Goal: Task Accomplishment & Management: Use online tool/utility

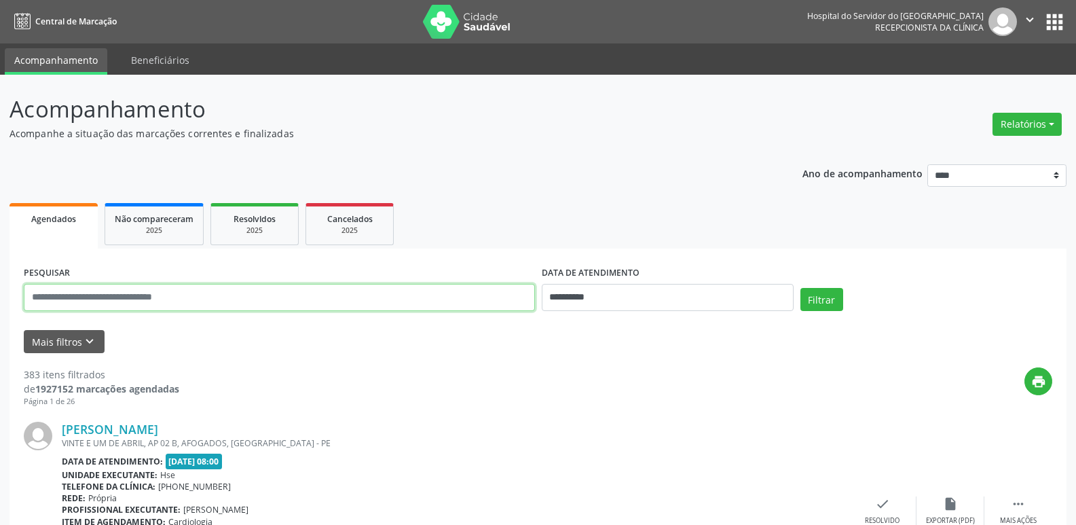
click at [322, 288] on input "text" at bounding box center [279, 297] width 511 height 27
click at [322, 289] on input "text" at bounding box center [279, 297] width 511 height 27
type input "**********"
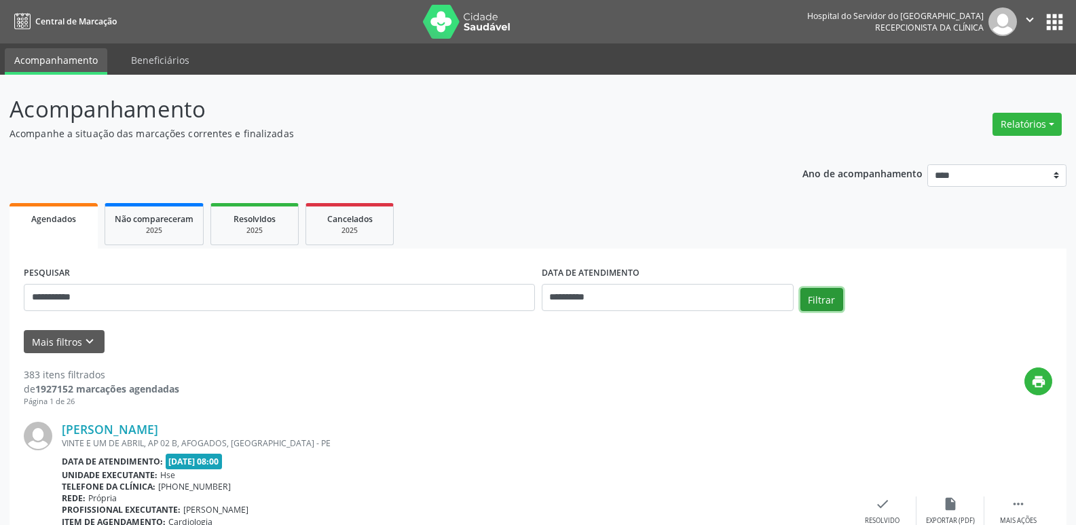
click at [820, 293] on button "Filtrar" at bounding box center [821, 299] width 43 height 23
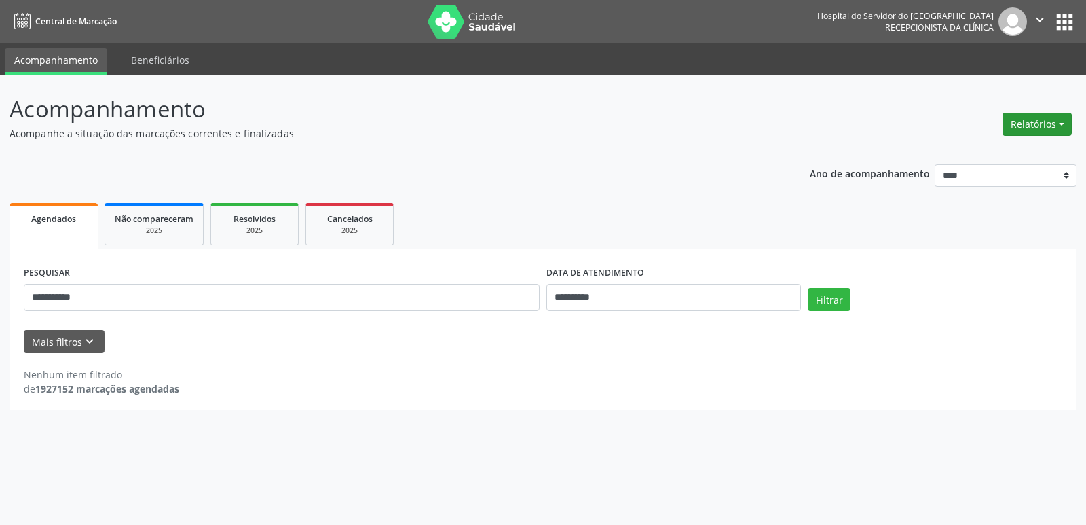
click at [1017, 123] on button "Relatórios" at bounding box center [1036, 124] width 69 height 23
click at [967, 151] on link "Agendamentos" at bounding box center [999, 153] width 146 height 19
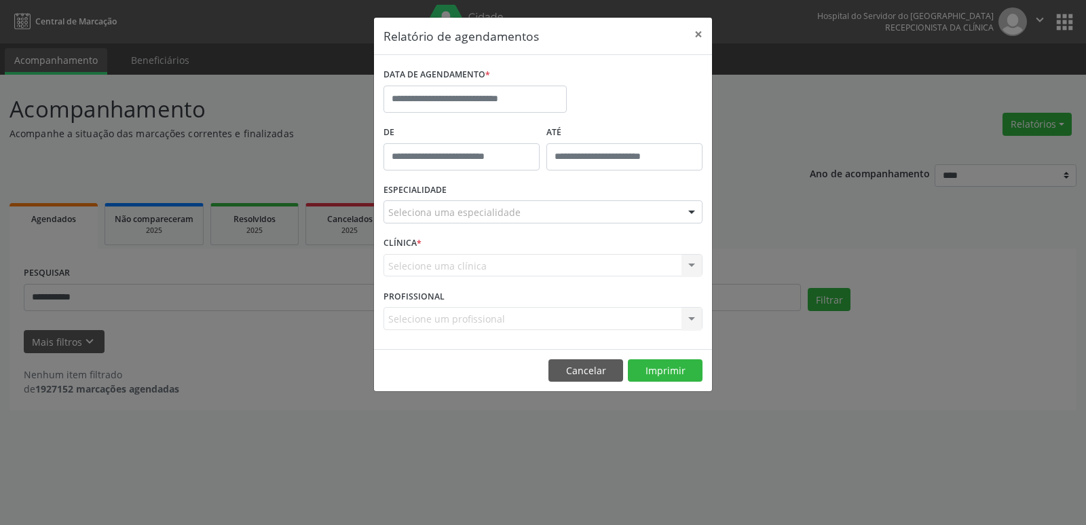
click at [424, 84] on label "DATA DE AGENDAMENTO *" at bounding box center [436, 74] width 107 height 21
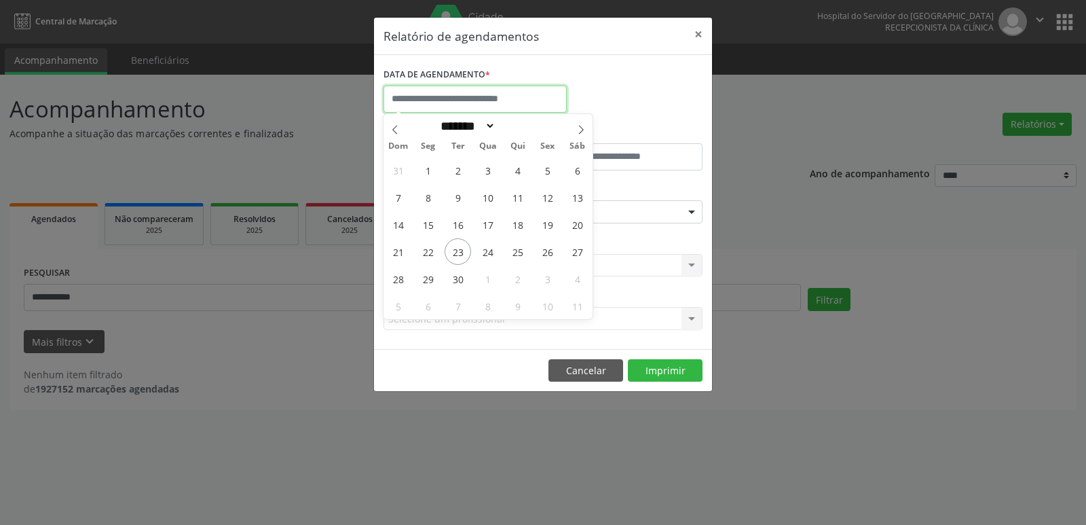
click at [430, 100] on input "text" at bounding box center [474, 99] width 183 height 27
click at [468, 250] on span "23" at bounding box center [457, 251] width 26 height 26
type input "**********"
click at [456, 253] on span "23" at bounding box center [457, 251] width 26 height 26
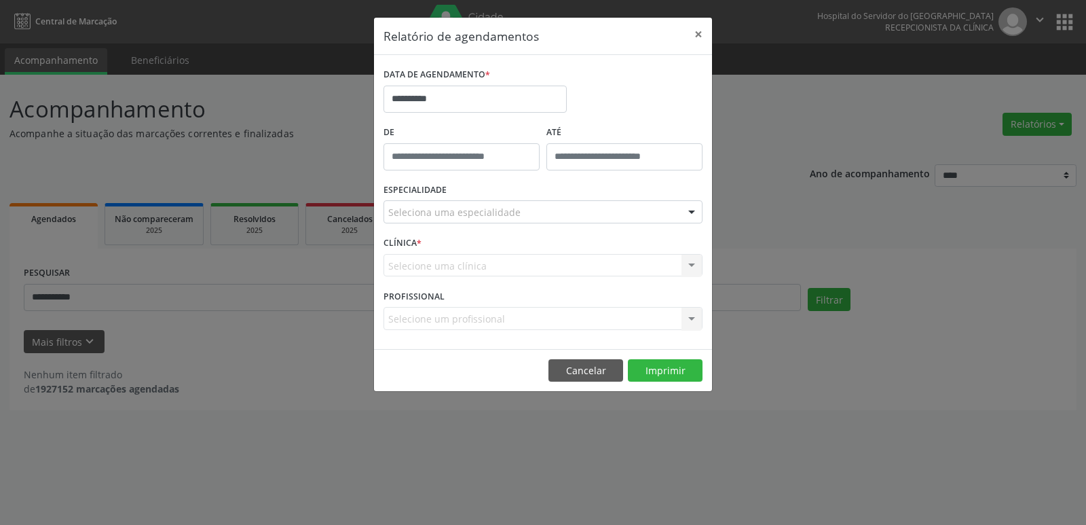
click at [456, 254] on div "Selecione uma clínica Nenhum resultado encontrado para: " " Não há nenhuma opçã…" at bounding box center [542, 265] width 319 height 23
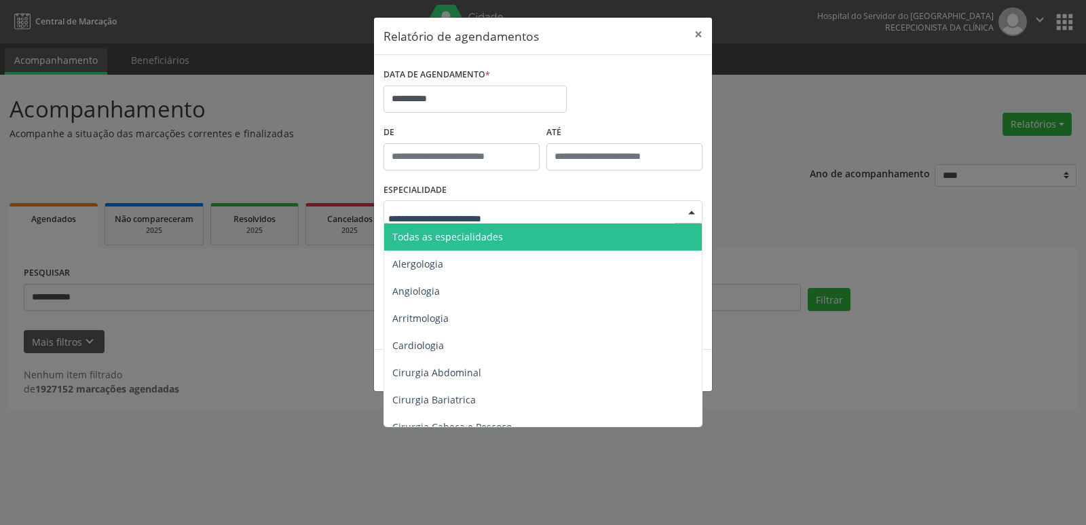
drag, startPoint x: 449, startPoint y: 208, endPoint x: 455, endPoint y: 196, distance: 13.1
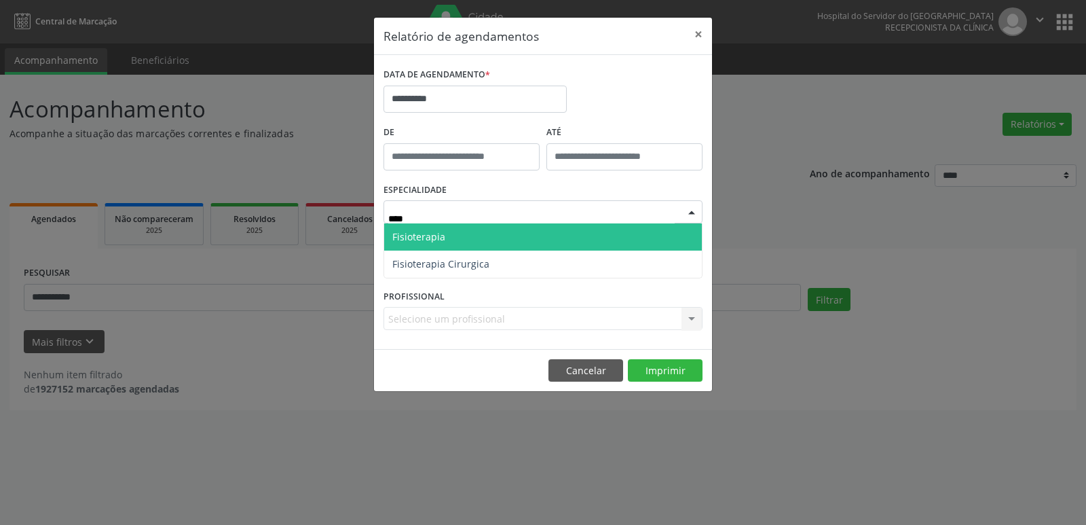
type input "*****"
click at [440, 245] on span "Fisioterapia" at bounding box center [543, 236] width 318 height 27
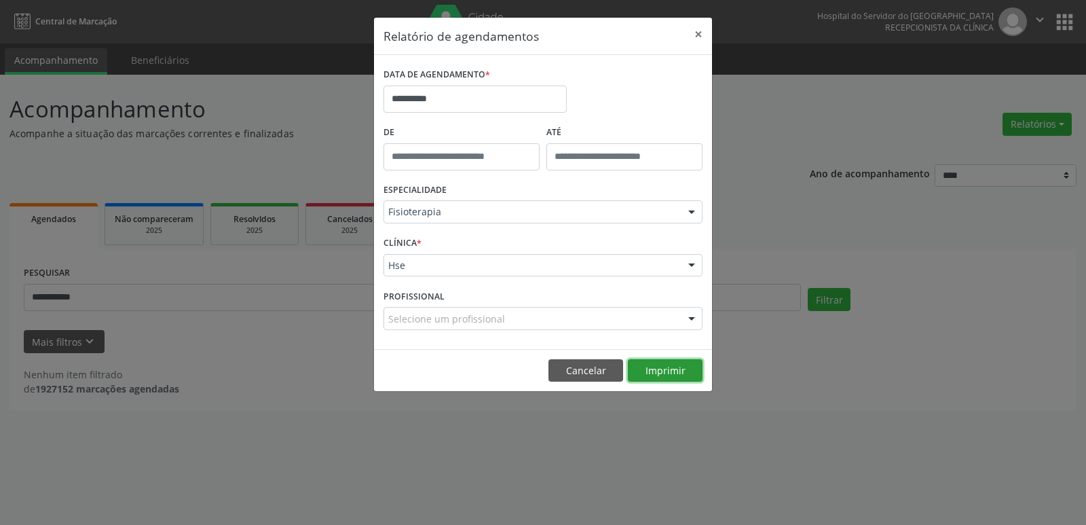
click at [679, 372] on button "Imprimir" at bounding box center [665, 370] width 75 height 23
click at [699, 33] on button "×" at bounding box center [698, 34] width 27 height 33
